Goal: Task Accomplishment & Management: Complete application form

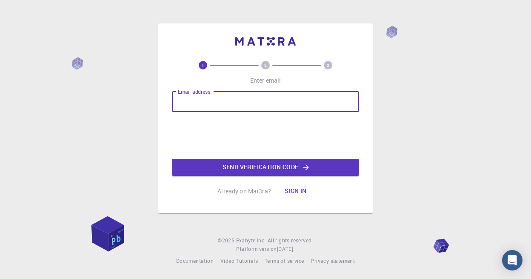
click at [279, 100] on input "Email address" at bounding box center [265, 101] width 187 height 20
click at [252, 95] on input "Email address" at bounding box center [265, 101] width 187 height 20
type input "[EMAIL_ADDRESS][DOMAIN_NAME]"
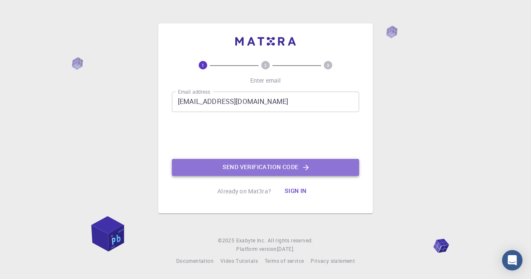
click at [252, 163] on button "Send verification code" at bounding box center [265, 167] width 187 height 17
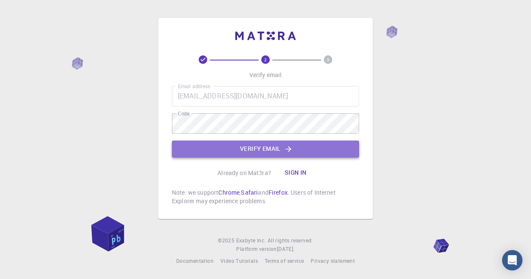
click at [233, 146] on button "Verify email" at bounding box center [265, 148] width 187 height 17
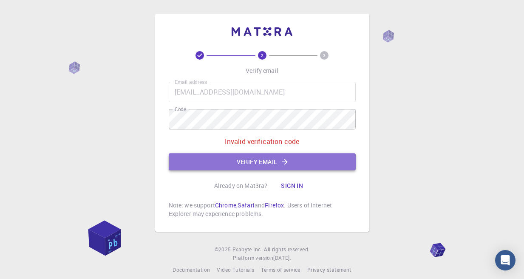
click at [233, 159] on button "Verify email" at bounding box center [262, 161] width 187 height 17
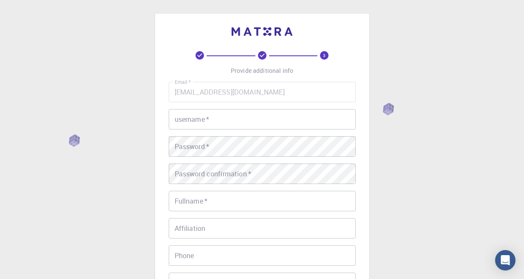
click at [249, 117] on input "username   *" at bounding box center [262, 119] width 187 height 20
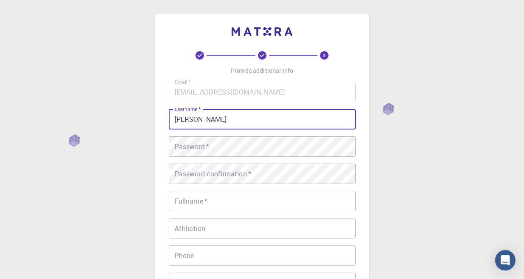
type input "[PERSON_NAME]"
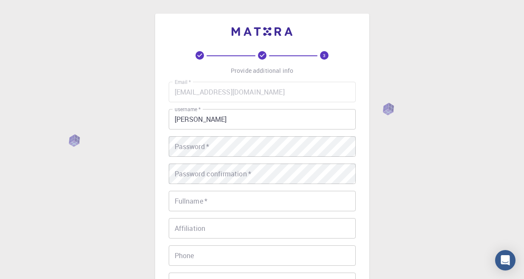
click at [413, 132] on div "3 Provide additional info Email   * [EMAIL_ADDRESS][DOMAIN_NAME] Email   * user…" at bounding box center [262, 216] width 524 height 433
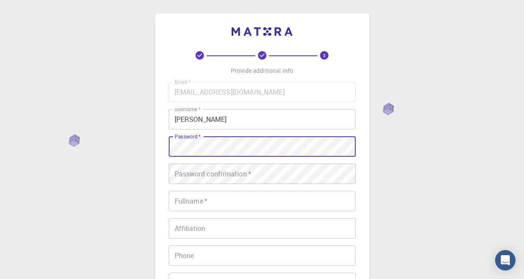
click at [385, 148] on div "3 Provide additional info Email   * [EMAIL_ADDRESS][DOMAIN_NAME] Email   * user…" at bounding box center [262, 216] width 524 height 433
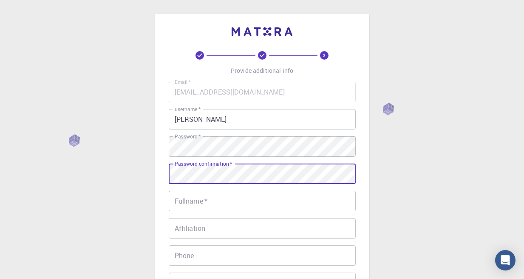
click at [271, 202] on input "Fullname   *" at bounding box center [262, 201] width 187 height 20
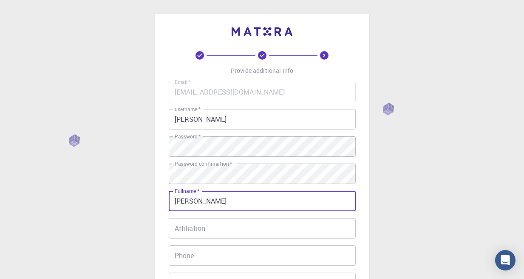
type input "[PERSON_NAME]"
click at [273, 225] on input "Affiliation" at bounding box center [262, 228] width 187 height 20
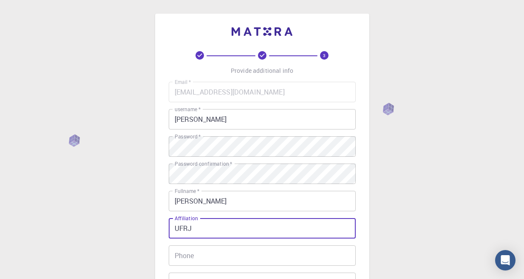
type input "UFRJ"
click at [276, 247] on input "Phone" at bounding box center [262, 255] width 187 height 20
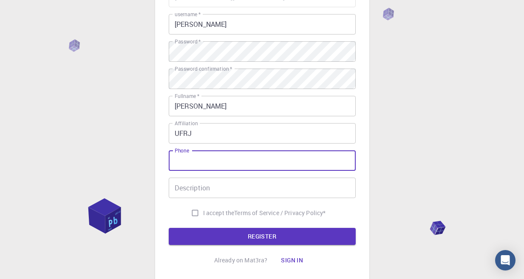
scroll to position [94, 0]
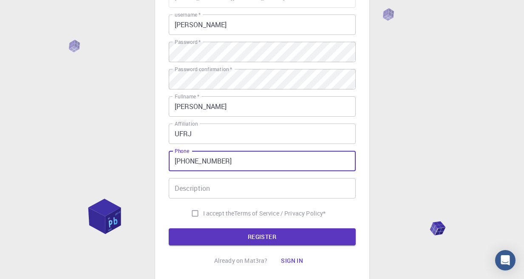
type input "[PHONE_NUMBER]"
click at [317, 179] on input "Description" at bounding box center [262, 188] width 187 height 20
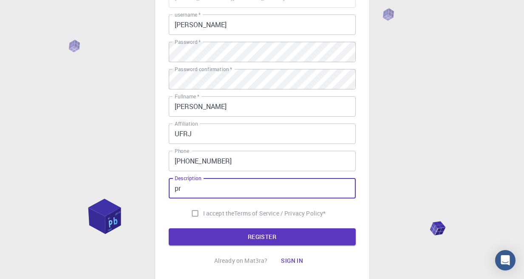
type input "p"
type input "Medicinal Chemistry Professor"
click at [407, 176] on div "3 Provide additional info Email   * [EMAIL_ADDRESS][DOMAIN_NAME] Email   * user…" at bounding box center [262, 122] width 524 height 433
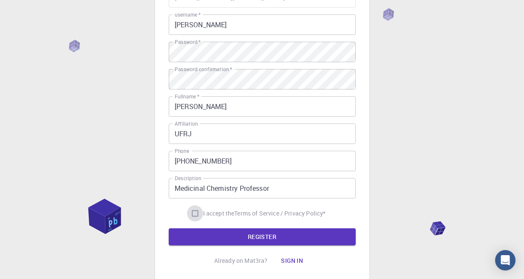
click at [194, 214] on input "I accept the Terms of Service / Privacy Policy *" at bounding box center [195, 213] width 16 height 16
checkbox input "true"
click at [205, 234] on button "REGISTER" at bounding box center [262, 236] width 187 height 17
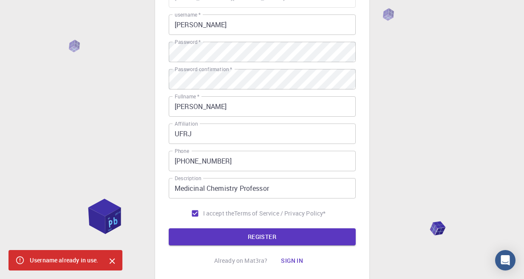
click at [267, 23] on input "[PERSON_NAME]" at bounding box center [262, 24] width 187 height 20
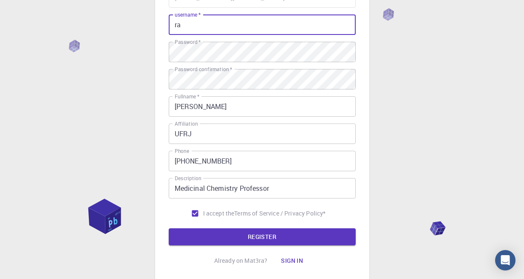
type input "r"
type input "crrangel"
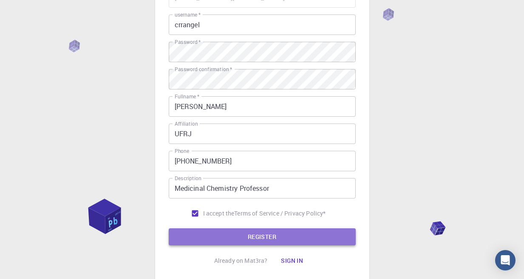
click at [256, 239] on button "REGISTER" at bounding box center [262, 236] width 187 height 17
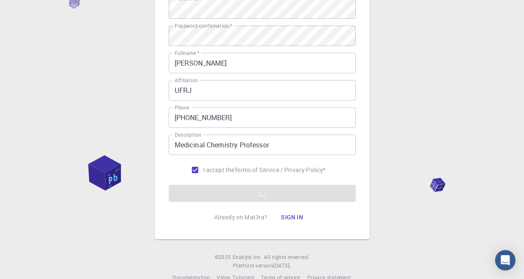
scroll to position [155, 0]
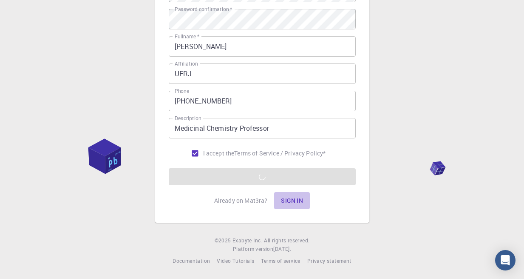
click at [293, 201] on button "Sign in" at bounding box center [292, 200] width 36 height 17
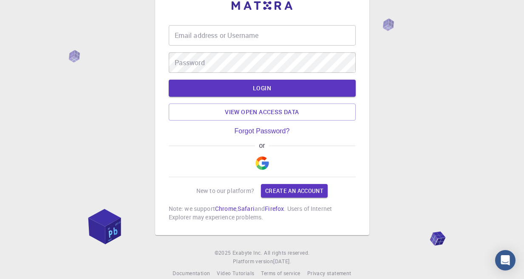
type input "[EMAIL_ADDRESS][DOMAIN_NAME]"
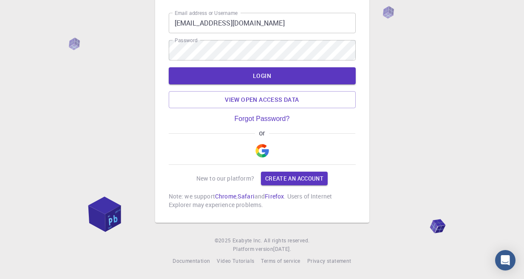
click at [401, 81] on div "Email address or Username [EMAIL_ADDRESS][DOMAIN_NAME] Email address or Usernam…" at bounding box center [262, 120] width 524 height 317
click at [406, 48] on div "Email address or Username [EMAIL_ADDRESS][DOMAIN_NAME] Email address or Usernam…" at bounding box center [262, 120] width 524 height 317
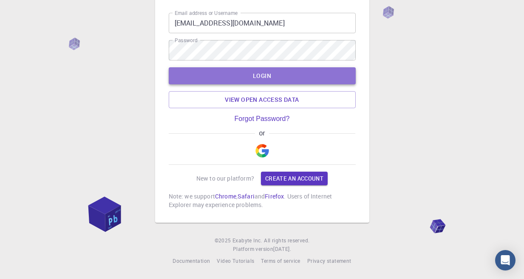
click at [289, 80] on button "LOGIN" at bounding box center [262, 75] width 187 height 17
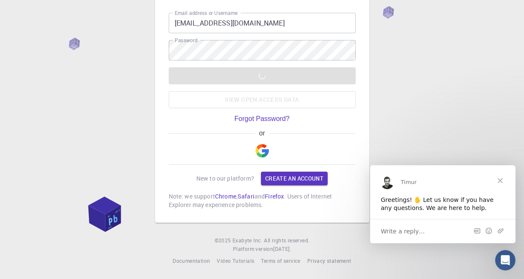
scroll to position [0, 0]
click at [505, 179] on span "Close" at bounding box center [500, 180] width 31 height 31
